Goal: Navigation & Orientation: Find specific page/section

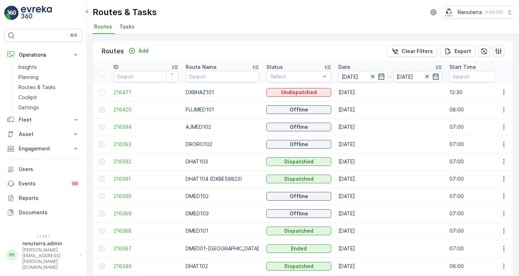
scroll to position [184, 0]
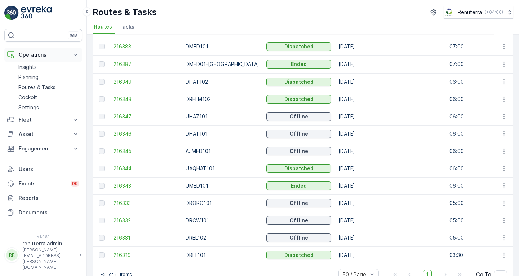
click at [76, 55] on icon at bounding box center [75, 55] width 3 height 2
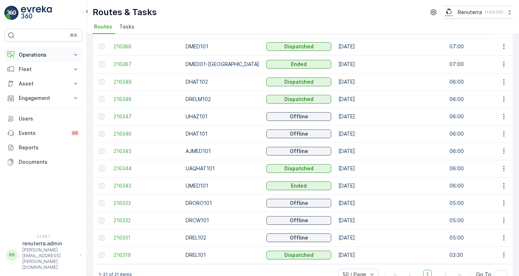
click at [76, 55] on icon at bounding box center [75, 55] width 3 height 2
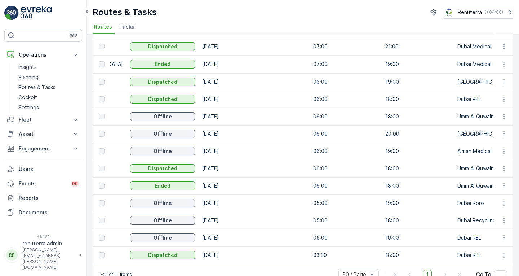
scroll to position [0, 0]
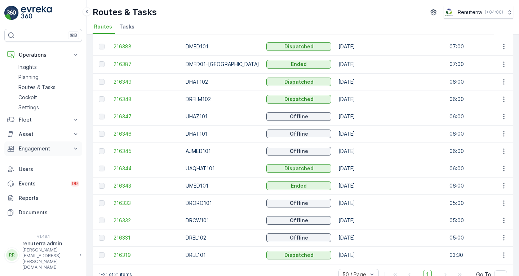
click at [41, 149] on p "Engagement" at bounding box center [43, 148] width 49 height 7
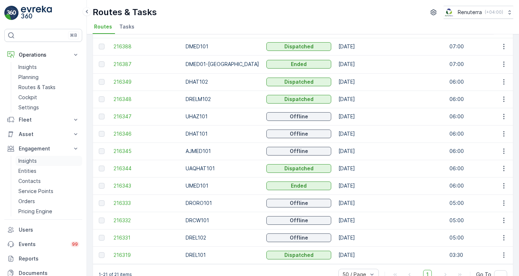
click at [39, 161] on link "Insights" at bounding box center [49, 161] width 67 height 10
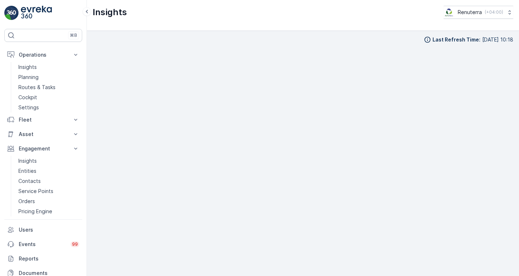
scroll to position [1, 0]
click at [27, 69] on p "Insights" at bounding box center [27, 66] width 18 height 7
click at [43, 87] on p "Routes & Tasks" at bounding box center [36, 87] width 37 height 7
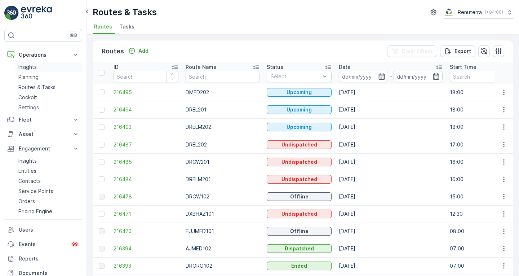
click at [37, 67] on p "Insights" at bounding box center [27, 66] width 18 height 7
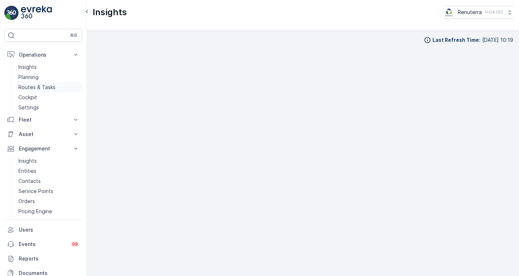
click at [48, 86] on p "Routes & Tasks" at bounding box center [36, 87] width 37 height 7
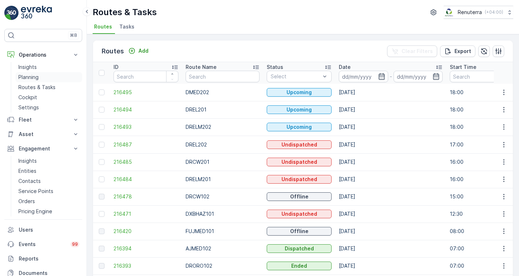
click at [30, 79] on p "Planning" at bounding box center [28, 77] width 20 height 7
